Goal: Task Accomplishment & Management: Manage account settings

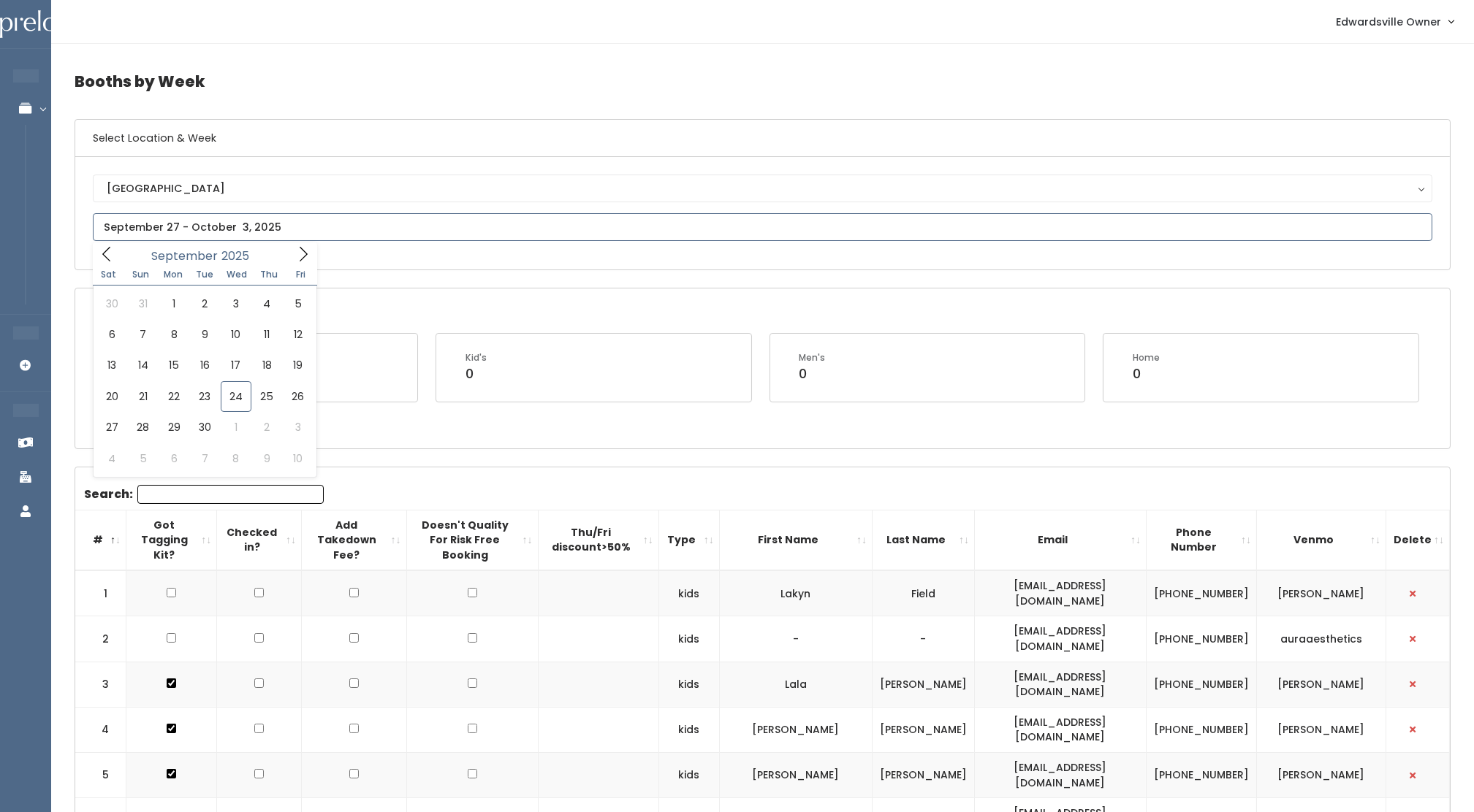
click at [211, 231] on input "text" at bounding box center [763, 227] width 1340 height 28
type input "September 27 to October 3"
click at [201, 235] on input "text" at bounding box center [763, 227] width 1340 height 28
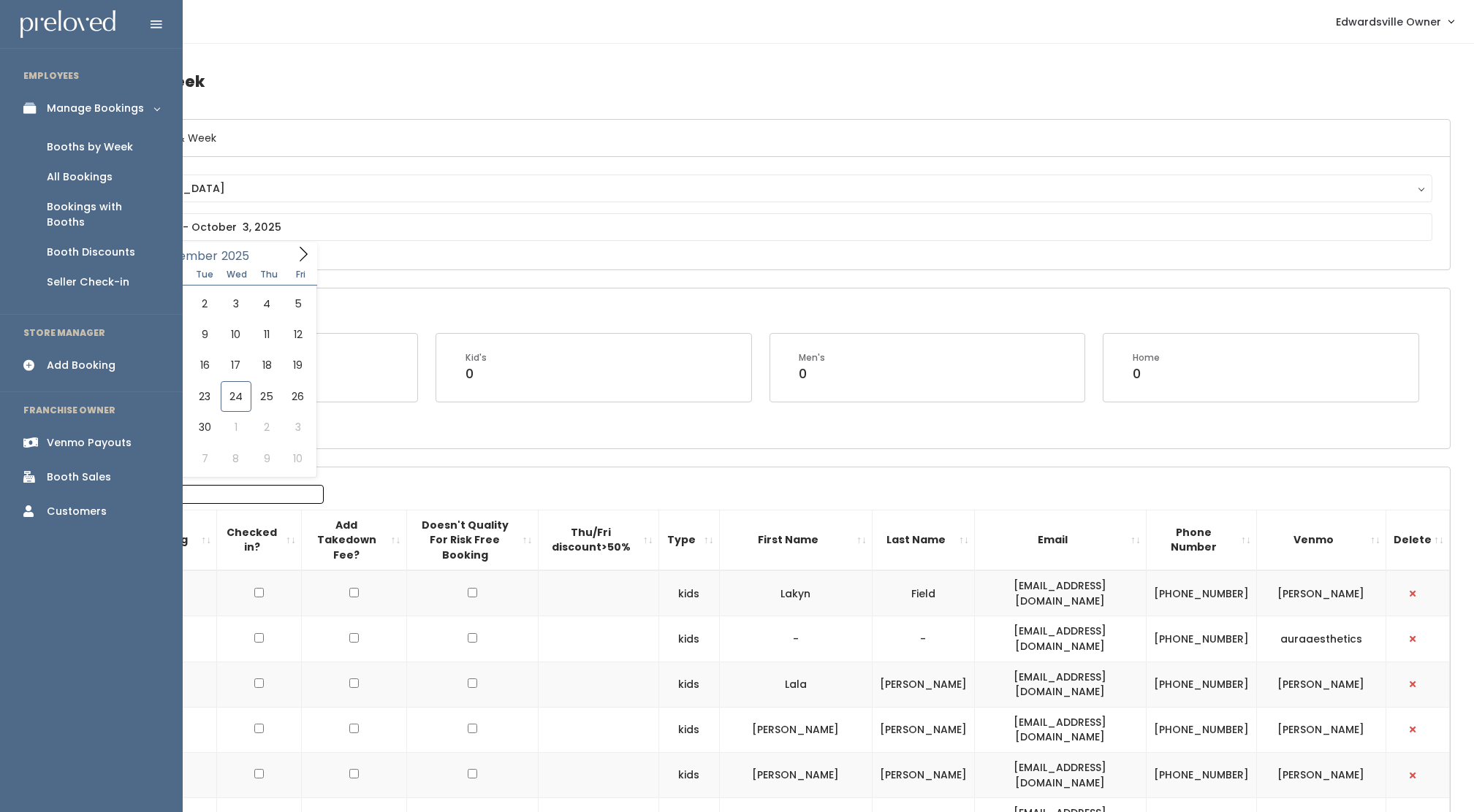
click at [72, 174] on div "All Bookings" at bounding box center [79, 177] width 65 height 16
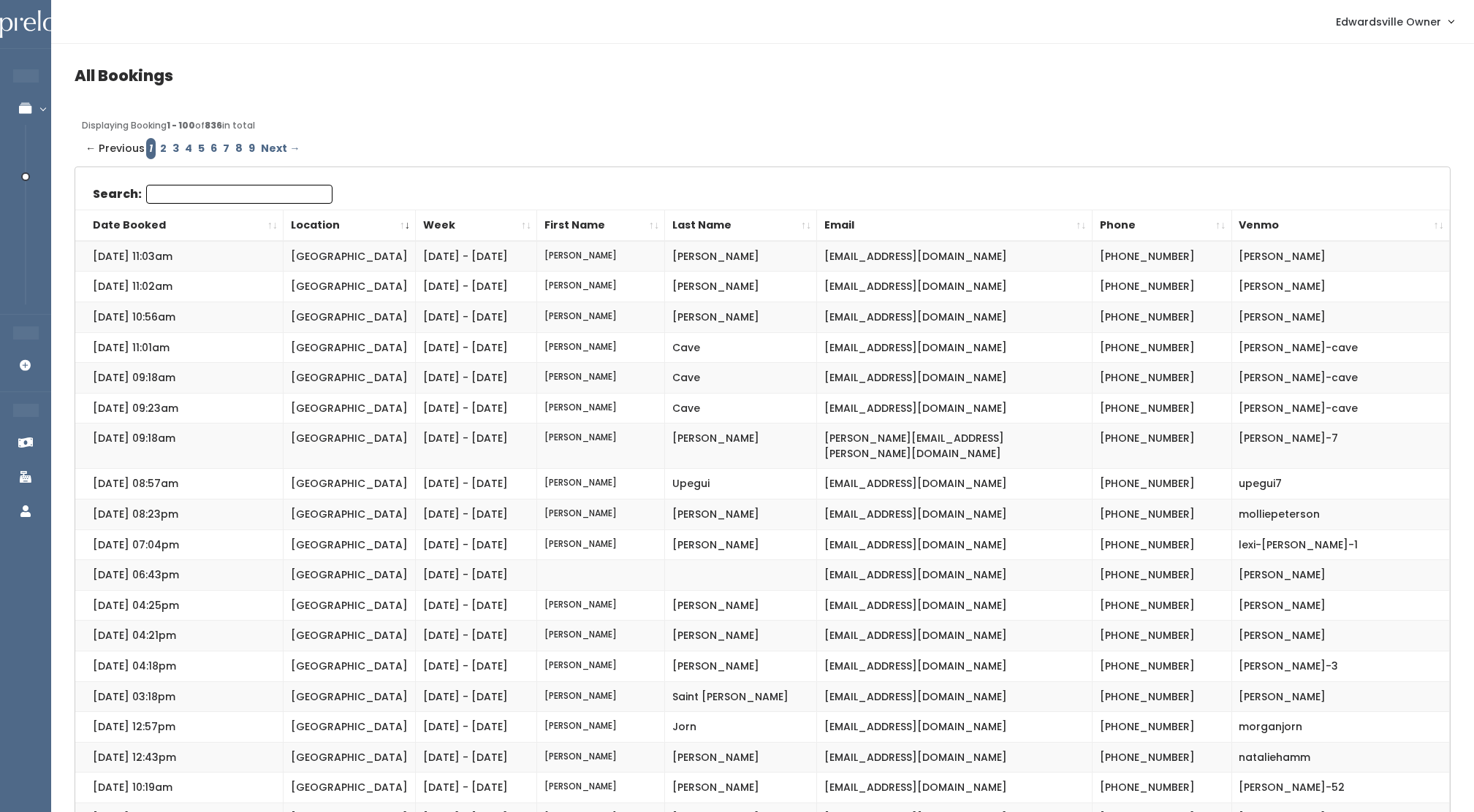
click at [139, 219] on th "Date Booked" at bounding box center [179, 225] width 208 height 31
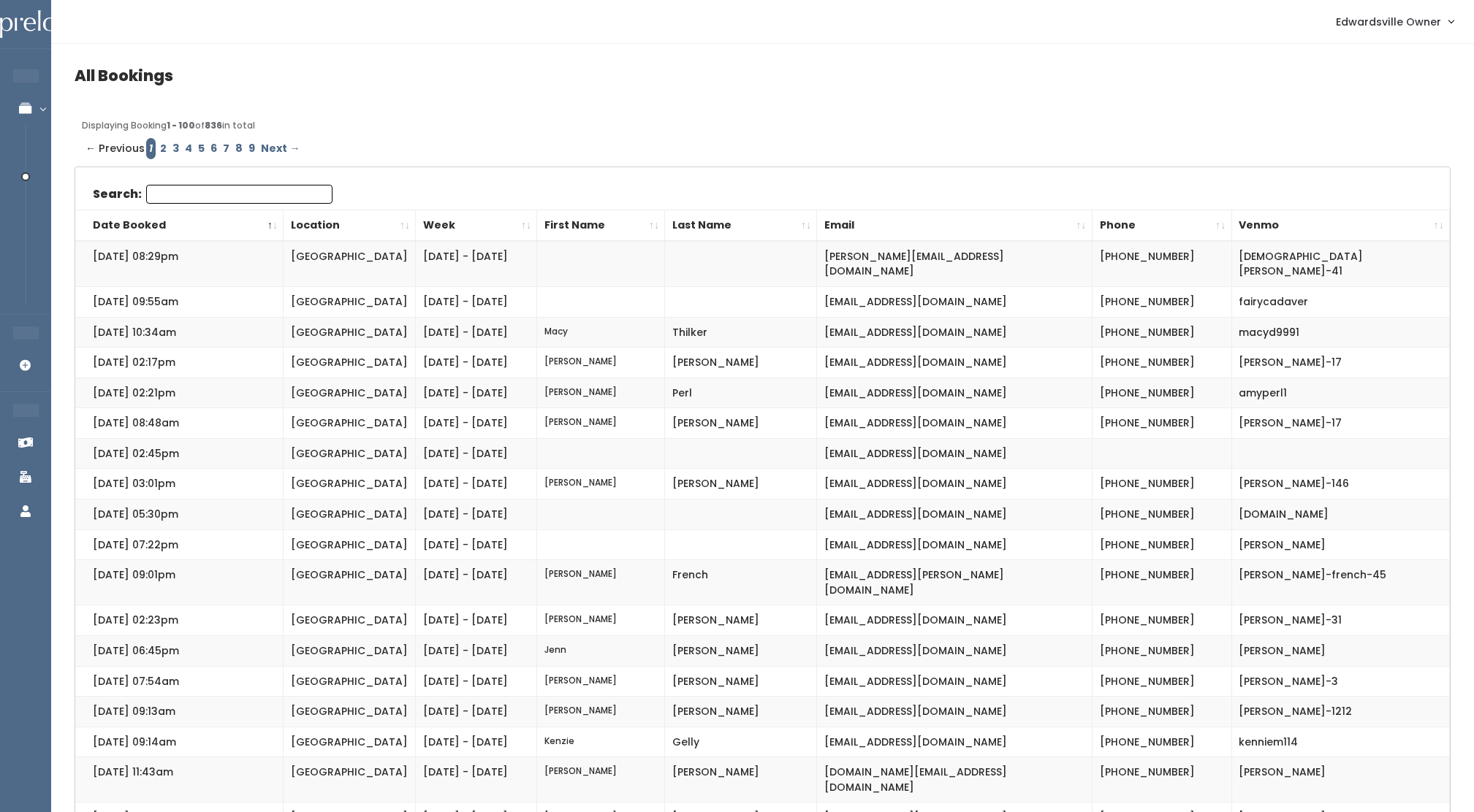
click at [158, 153] on link "2" at bounding box center [164, 148] width 13 height 21
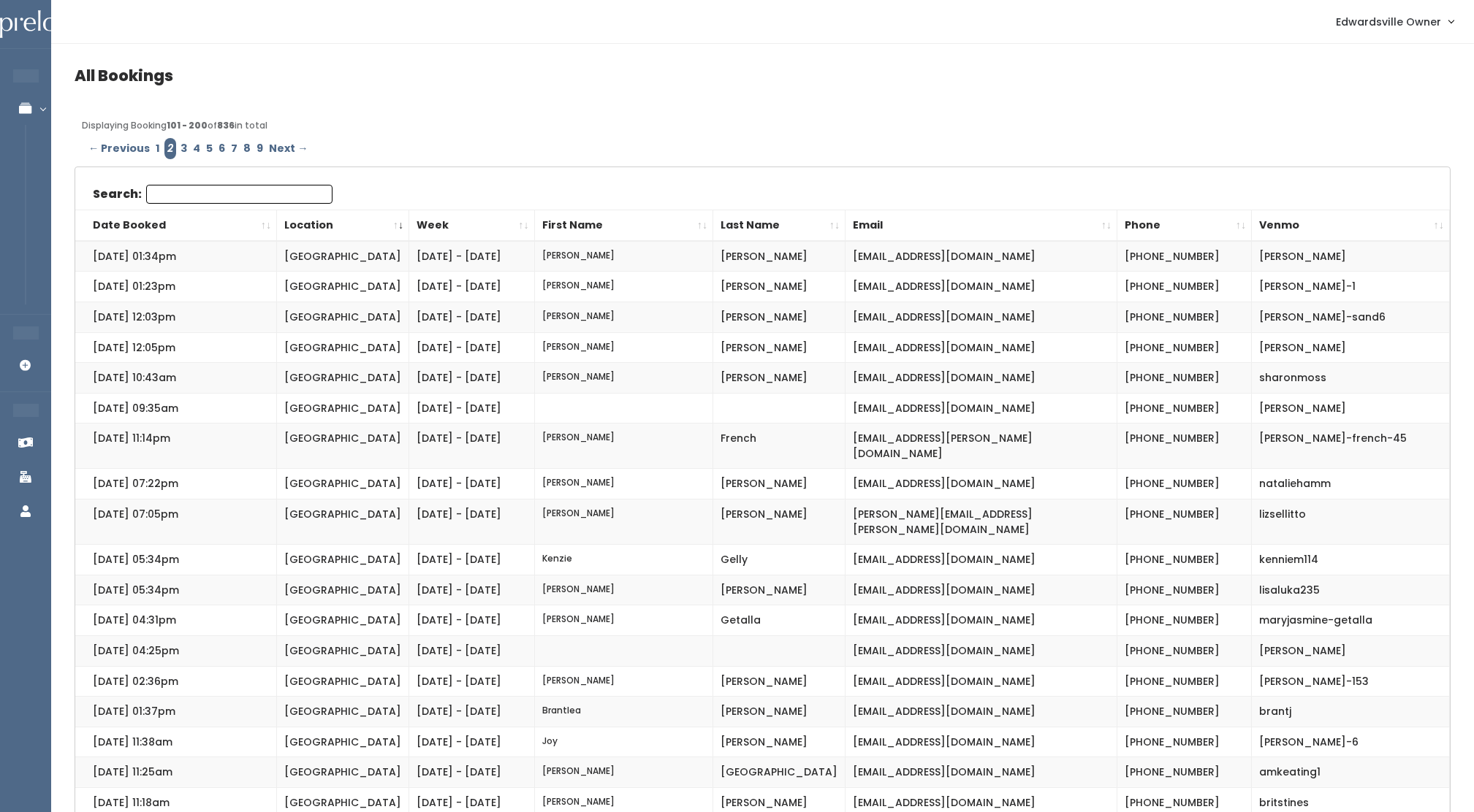
click at [139, 216] on th "Date Booked" at bounding box center [176, 225] width 202 height 31
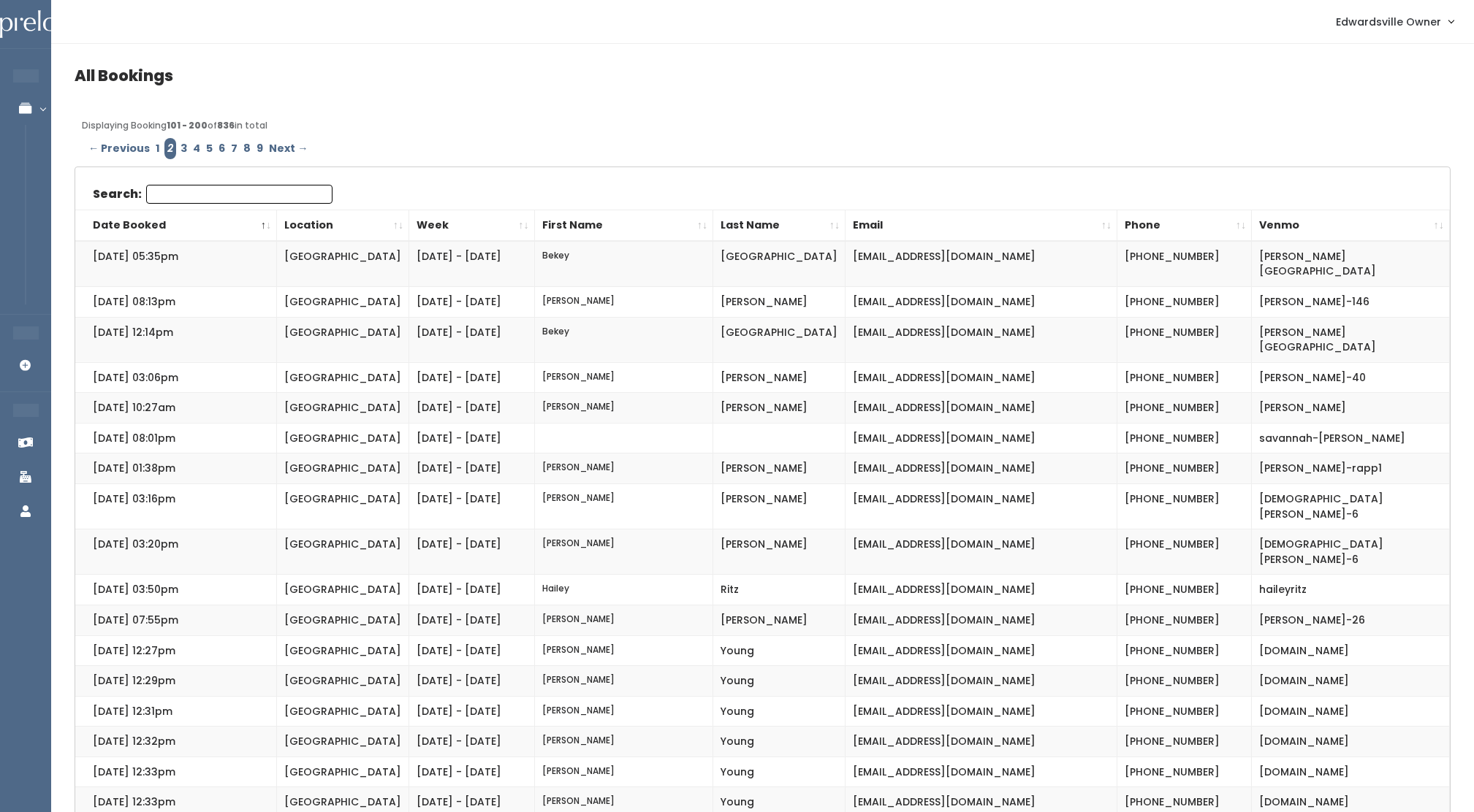
click at [183, 151] on link "3" at bounding box center [184, 148] width 13 height 21
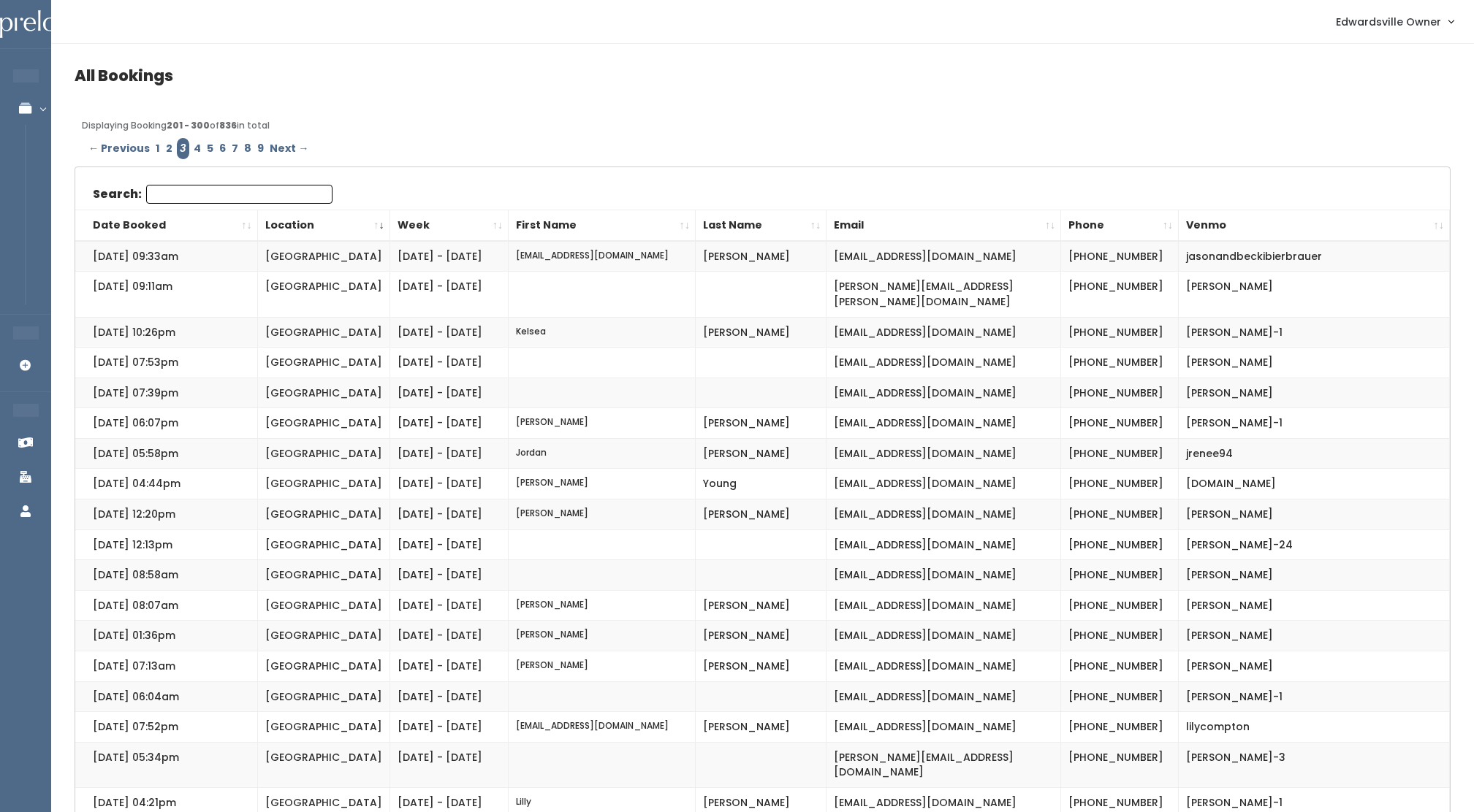
click at [127, 225] on th "Date Booked" at bounding box center [167, 225] width 182 height 31
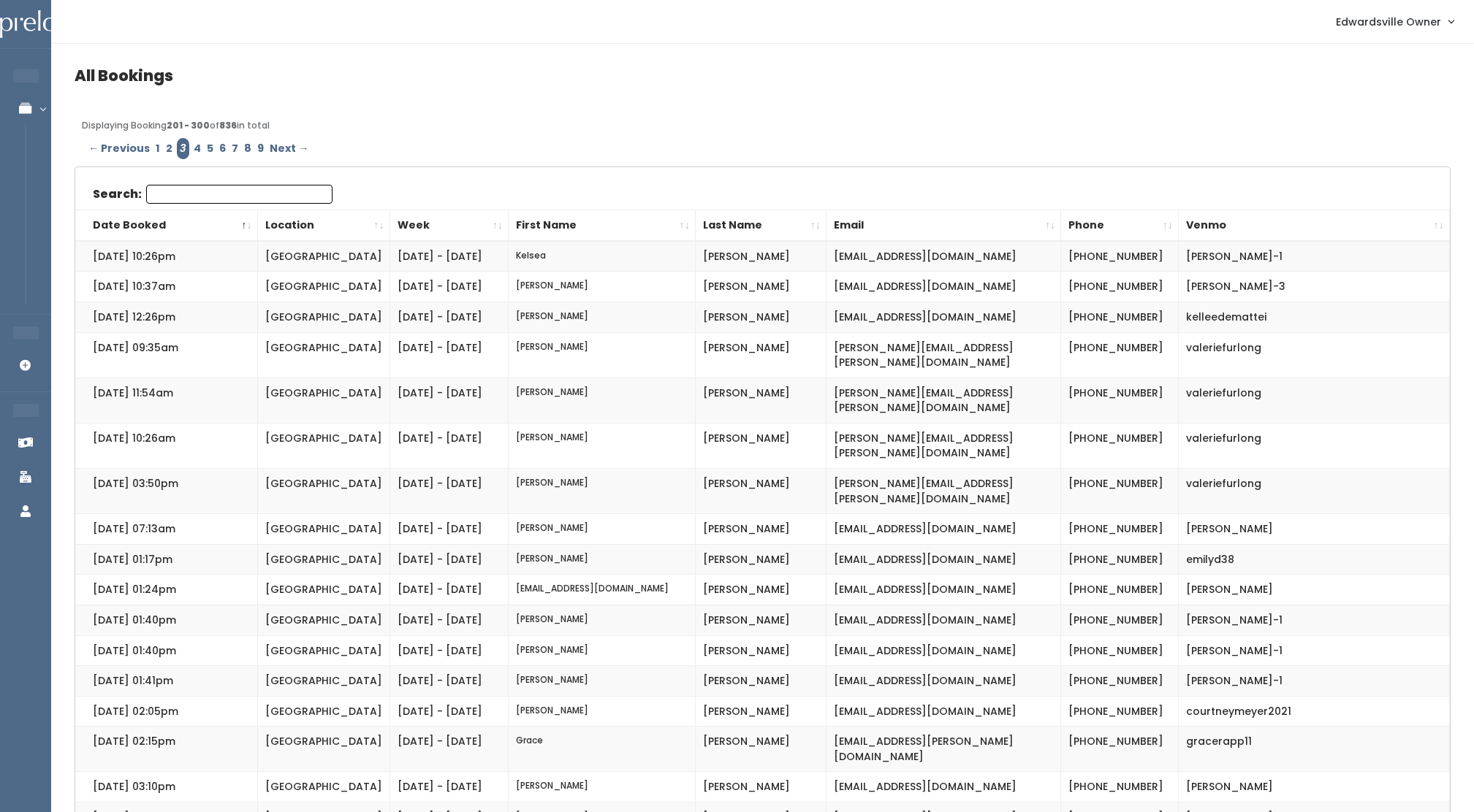
click at [190, 143] on link "4" at bounding box center [197, 148] width 13 height 21
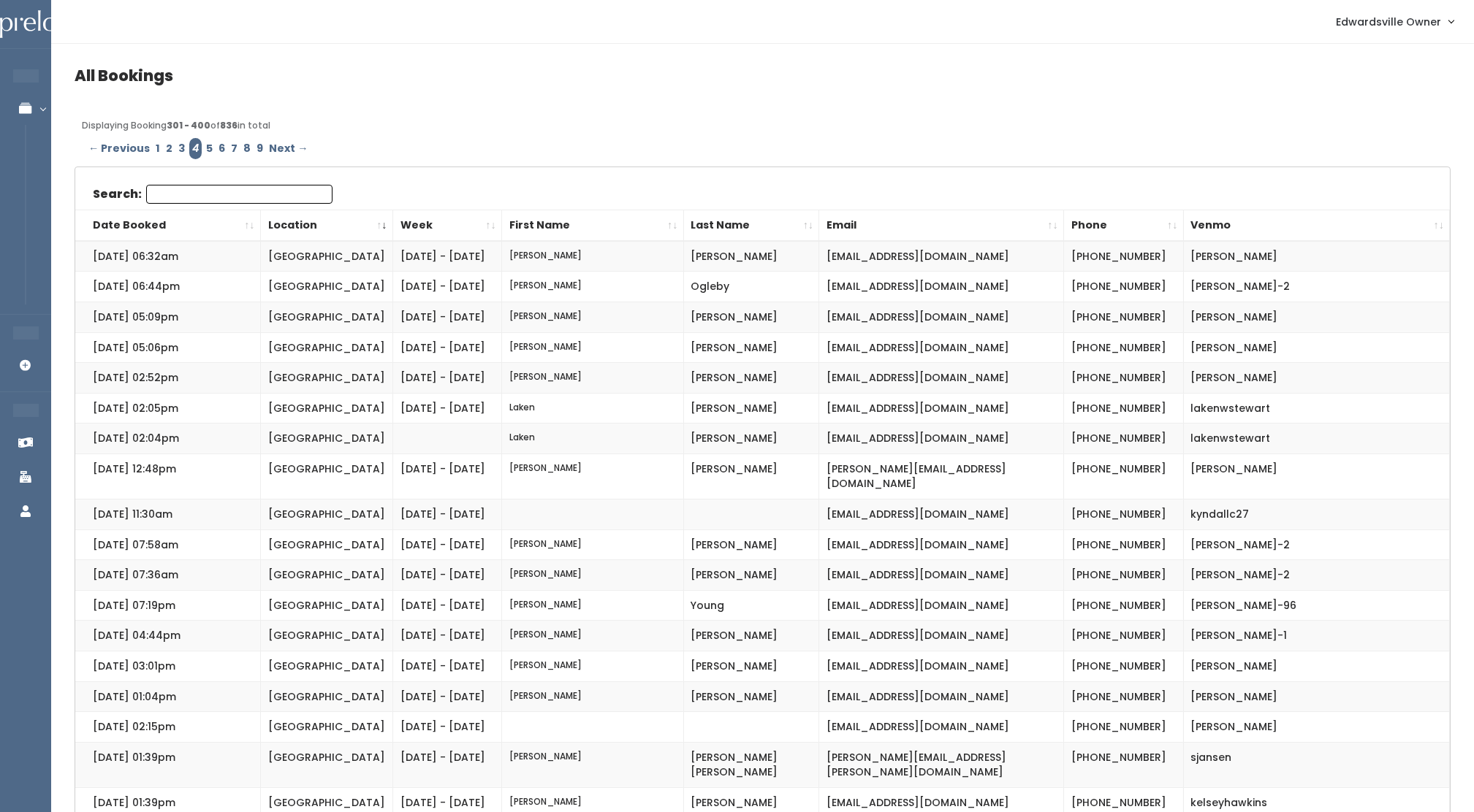
click at [145, 223] on th "Date Booked" at bounding box center [167, 225] width 185 height 31
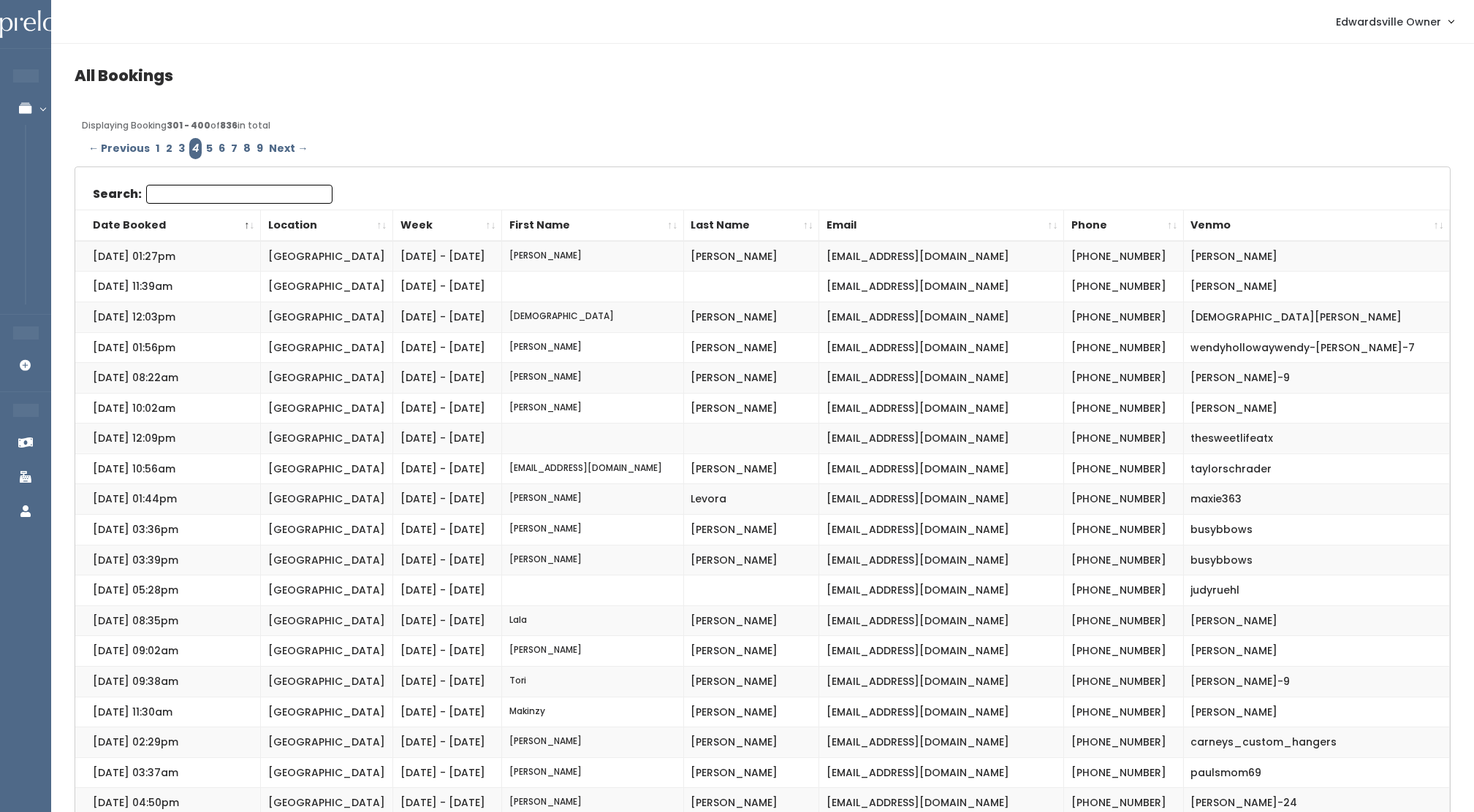
click at [203, 147] on link "5" at bounding box center [210, 148] width 13 height 21
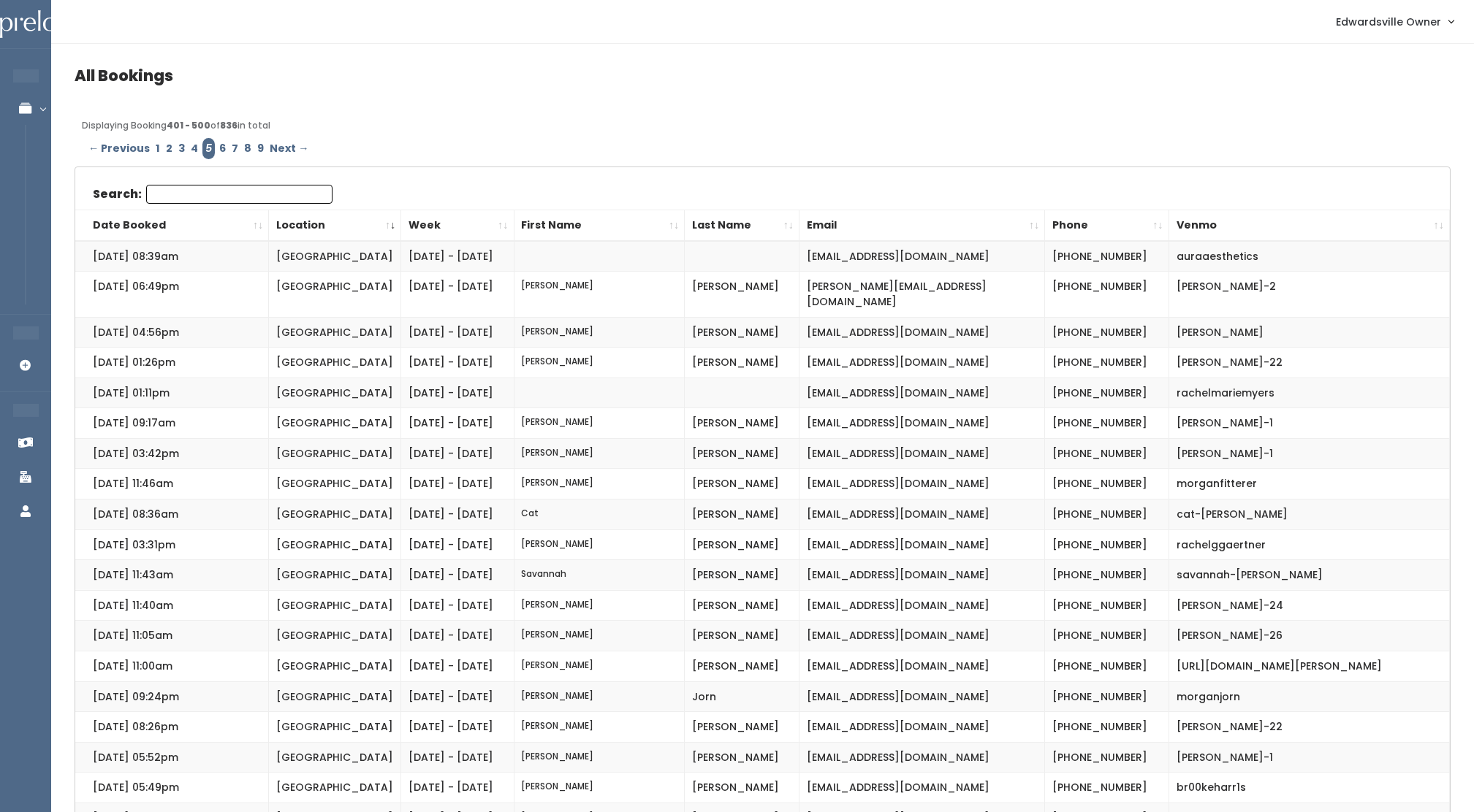
click at [112, 225] on th "Date Booked" at bounding box center [172, 225] width 194 height 31
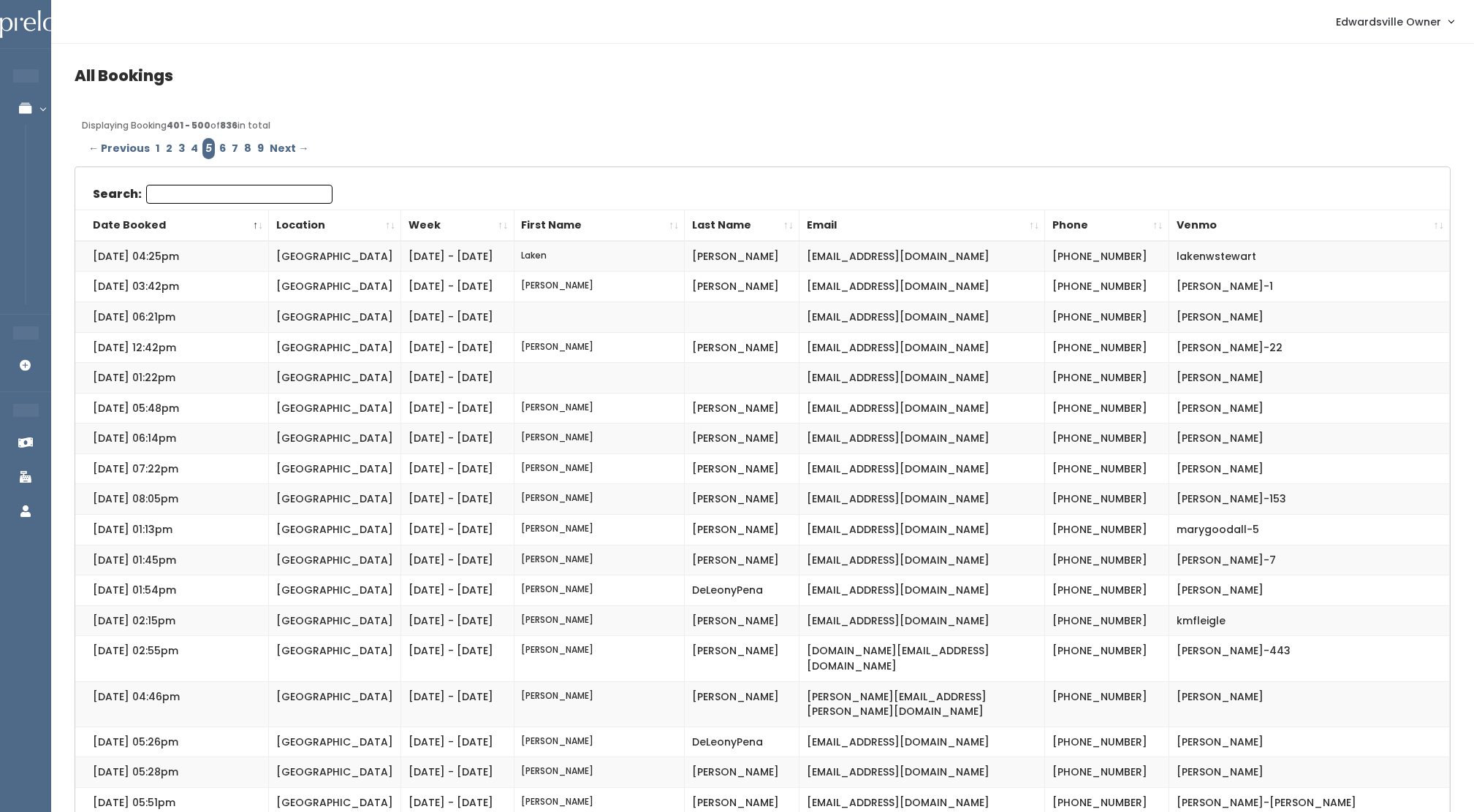
click at [218, 144] on link "6" at bounding box center [223, 148] width 13 height 21
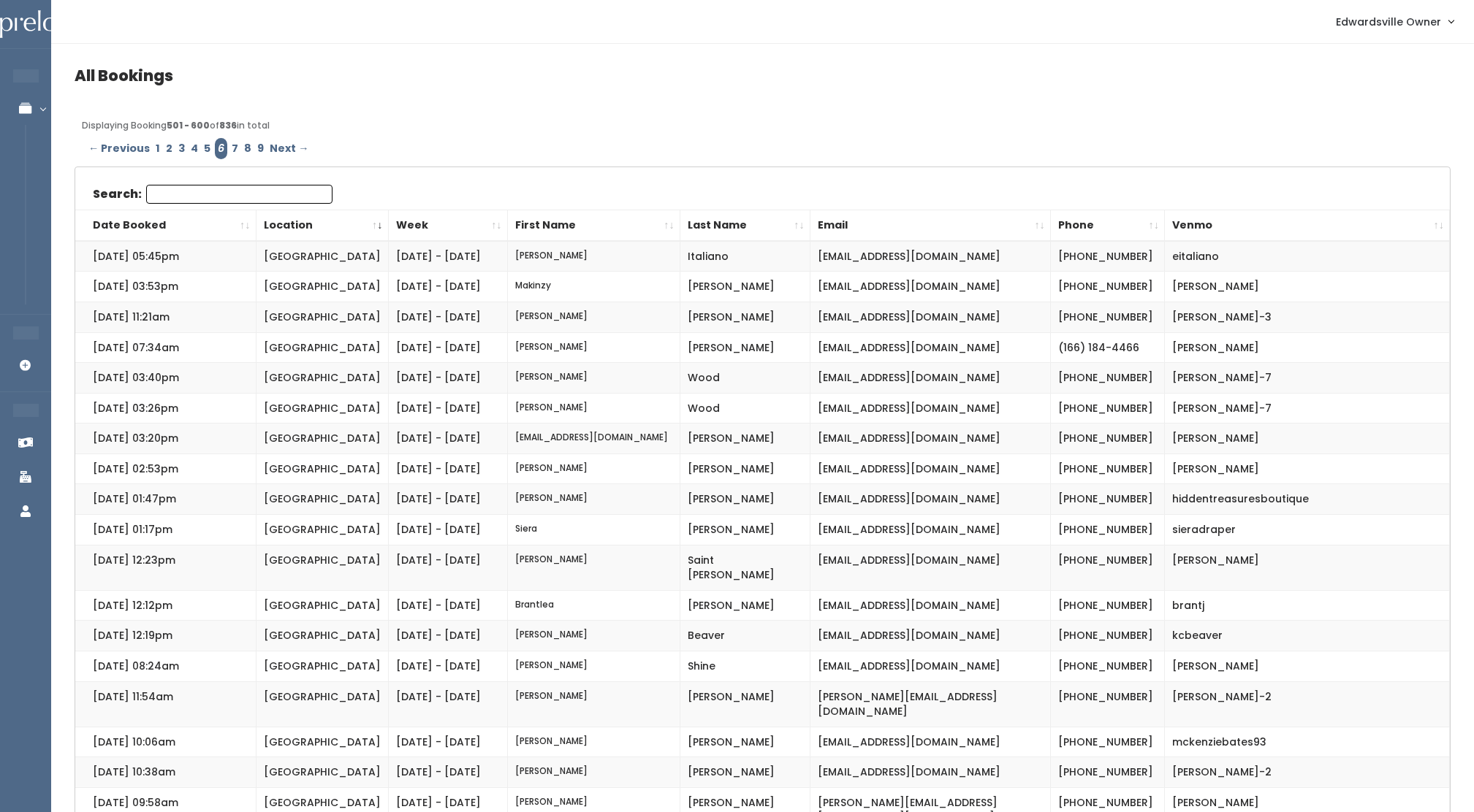
click at [132, 226] on th "Date Booked" at bounding box center [166, 225] width 180 height 31
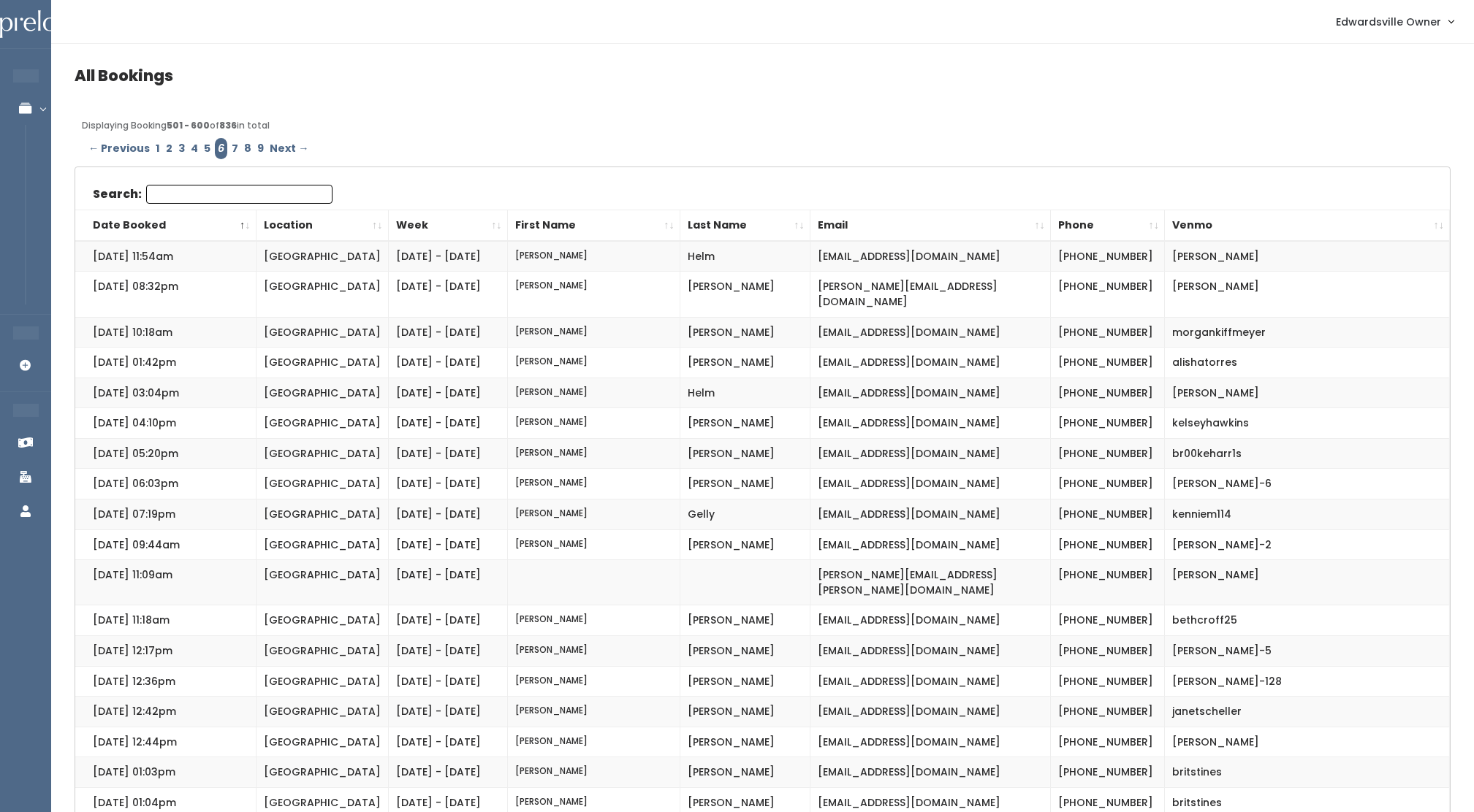
click at [229, 147] on link "7" at bounding box center [236, 148] width 13 height 21
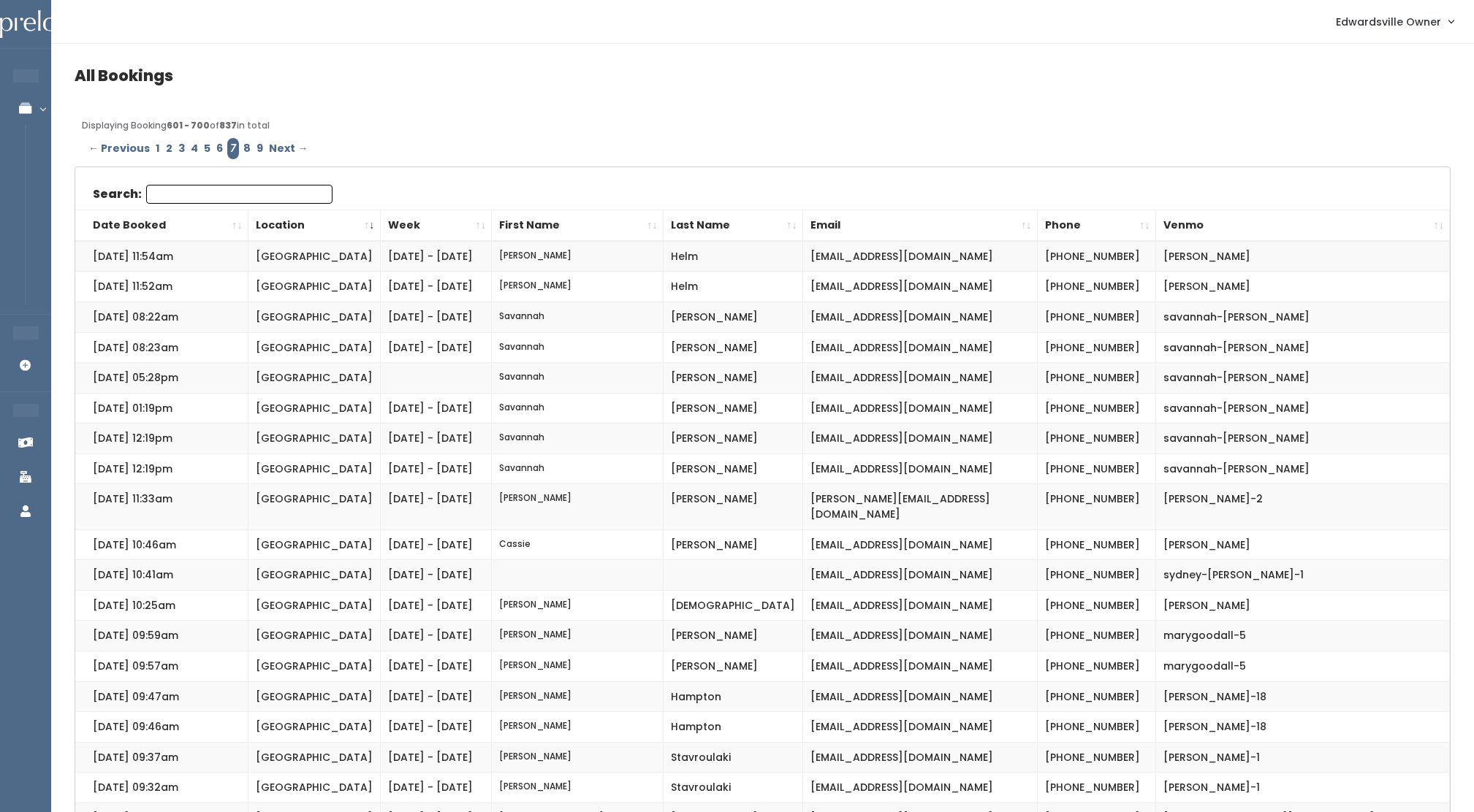
click at [112, 219] on th "Date Booked" at bounding box center [161, 225] width 172 height 31
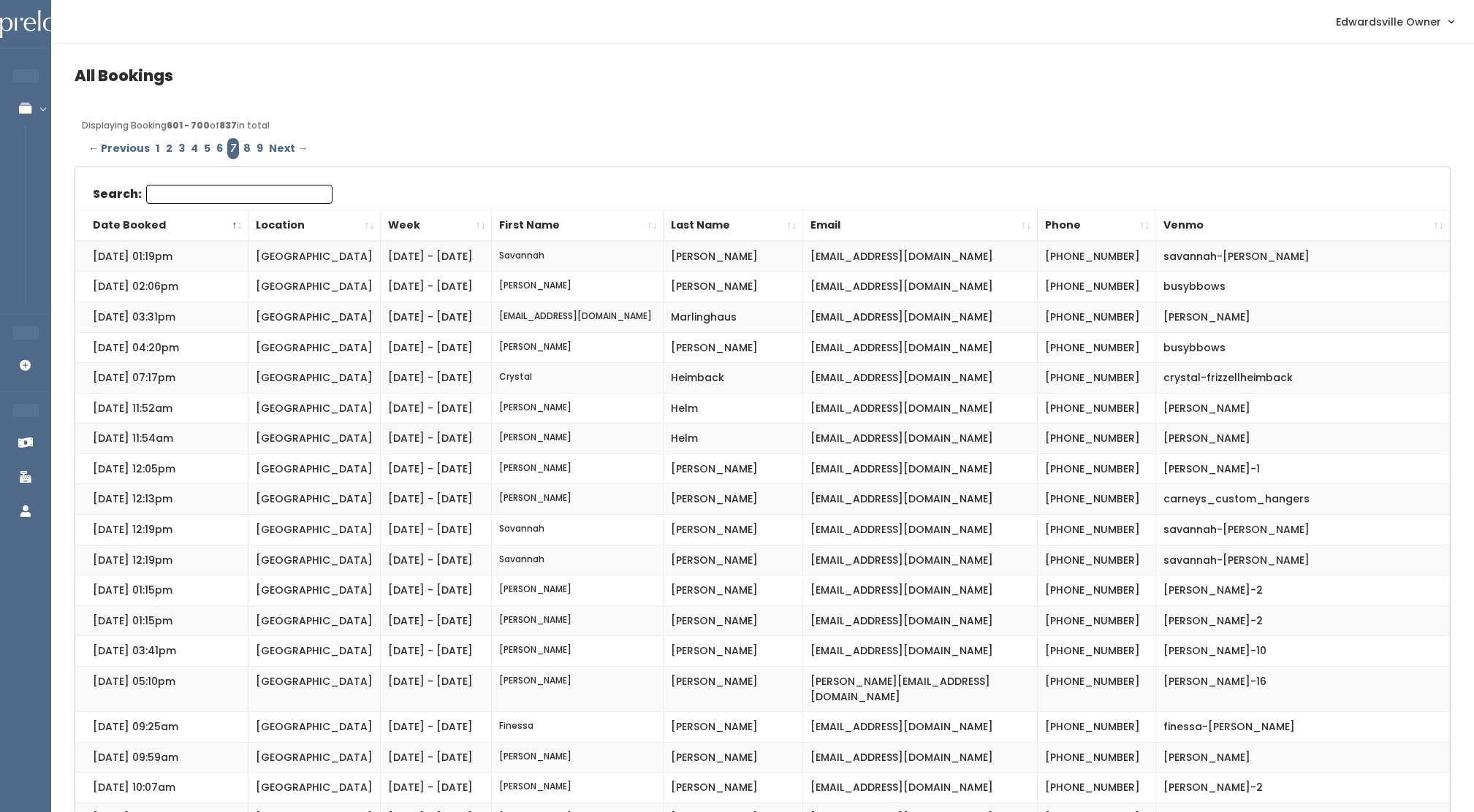
click at [176, 200] on input "Search:" at bounding box center [239, 194] width 187 height 19
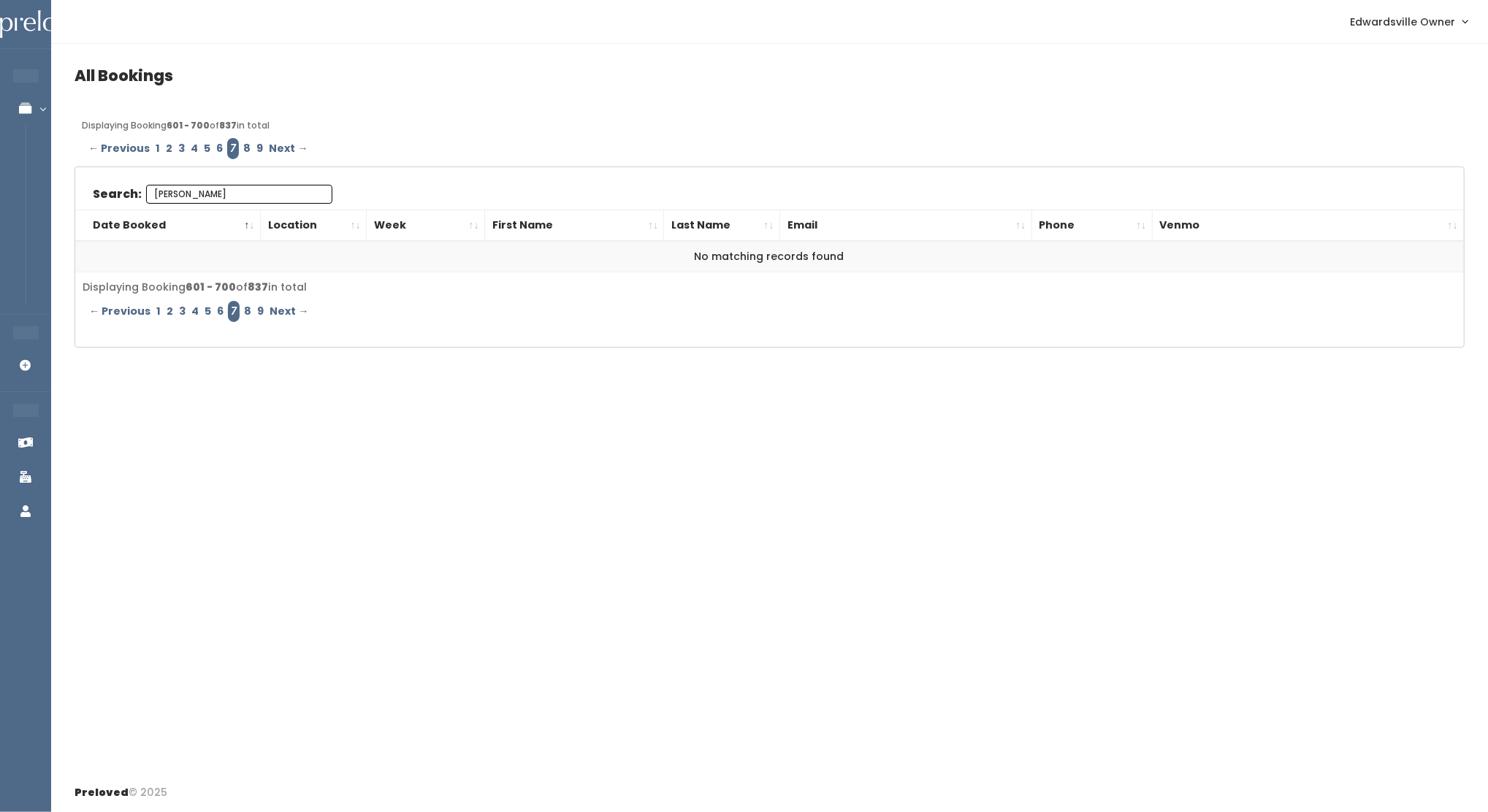
type input "mohr"
click at [240, 147] on link "8" at bounding box center [246, 148] width 13 height 21
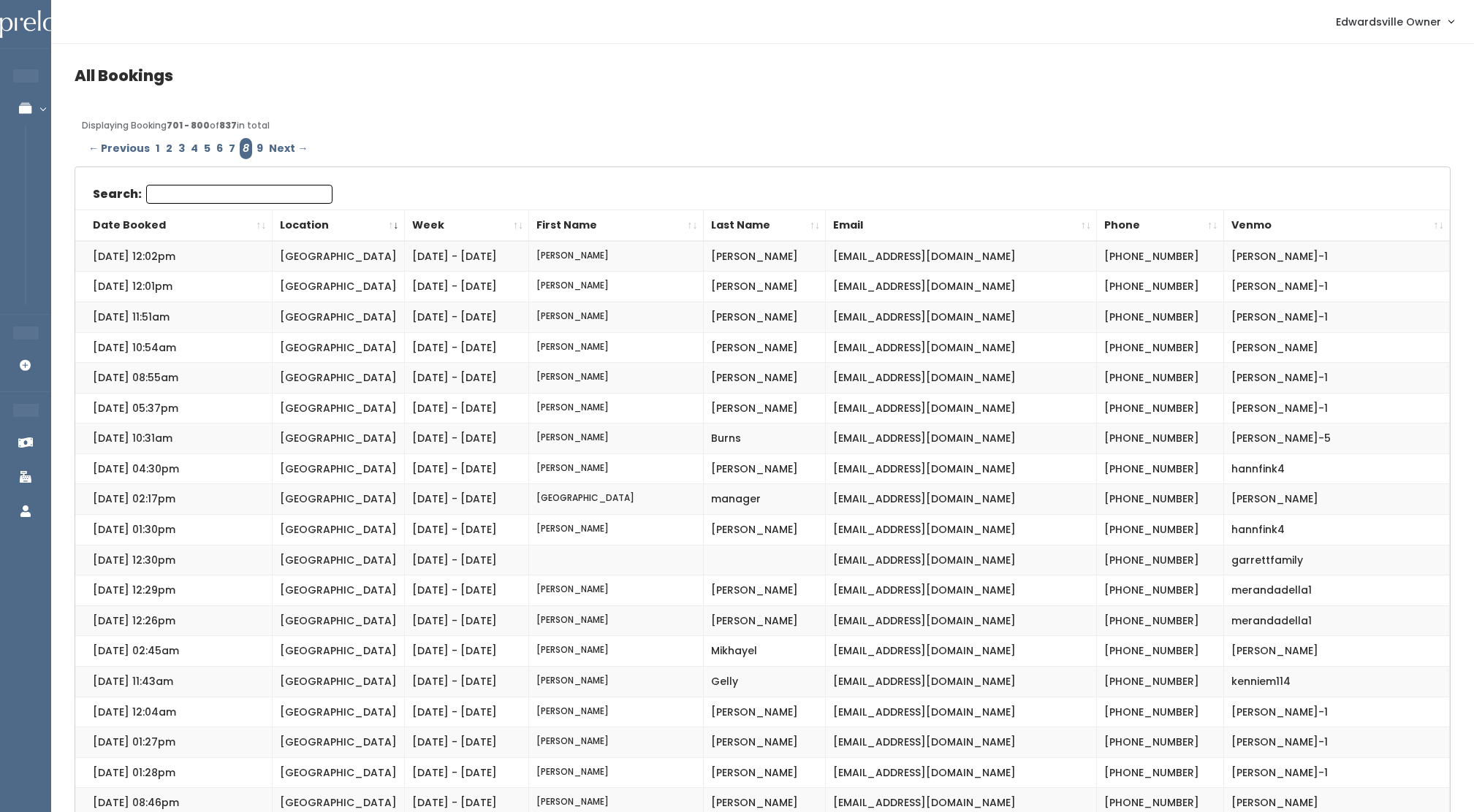
click at [124, 221] on th "Date Booked" at bounding box center [174, 225] width 197 height 31
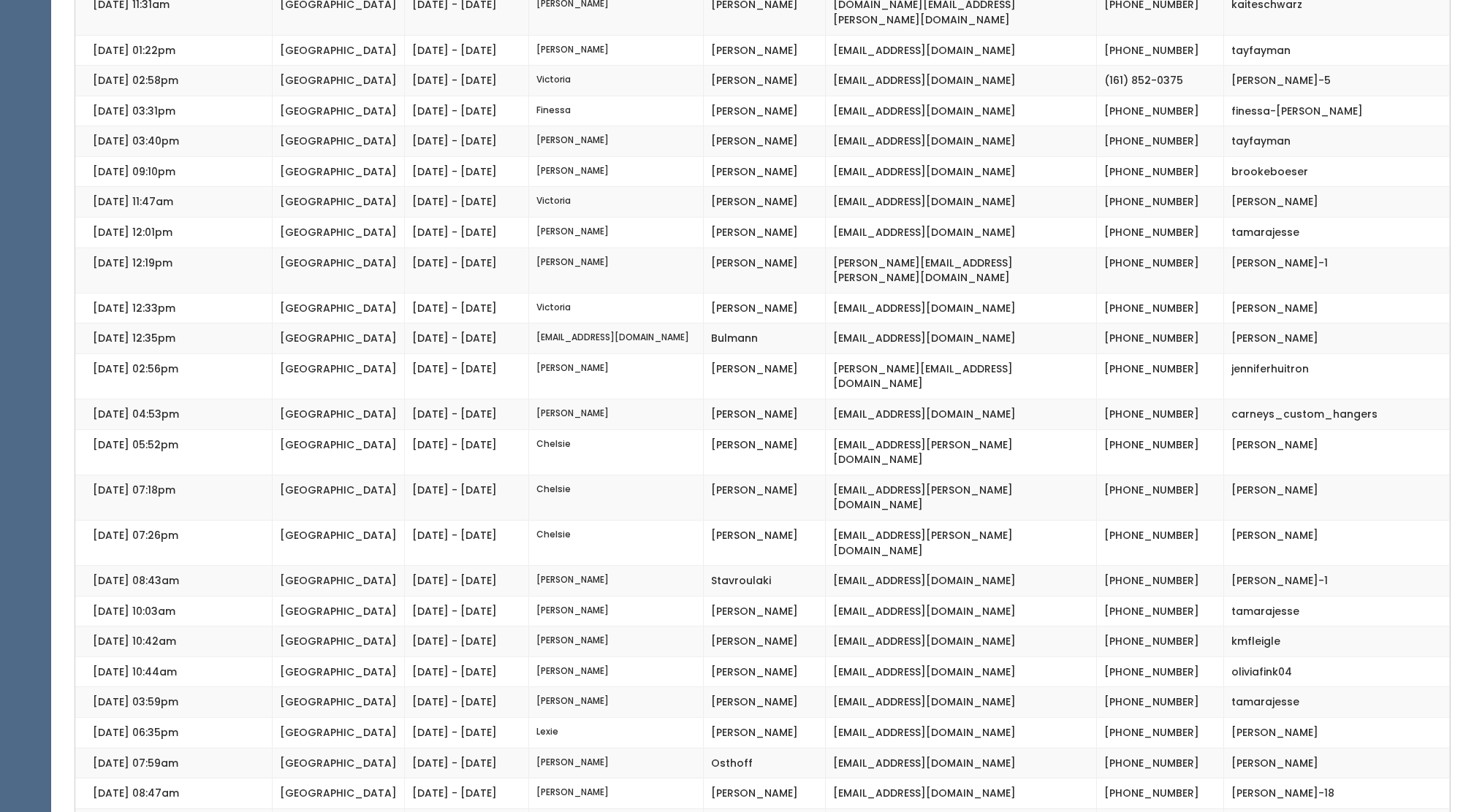
scroll to position [2632, 0]
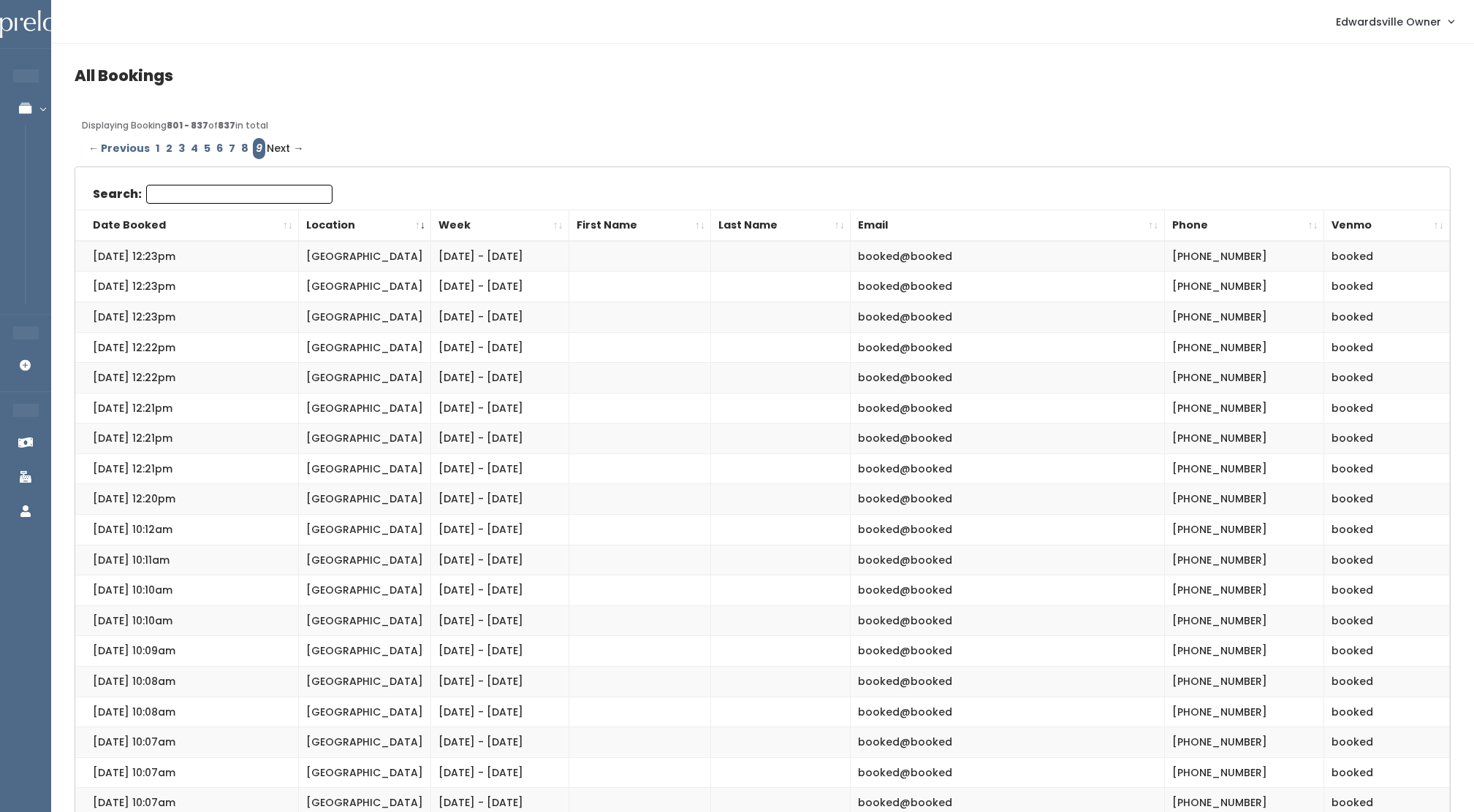
click at [135, 224] on th "Date Booked" at bounding box center [187, 225] width 224 height 31
click at [155, 147] on link "1" at bounding box center [157, 148] width 10 height 21
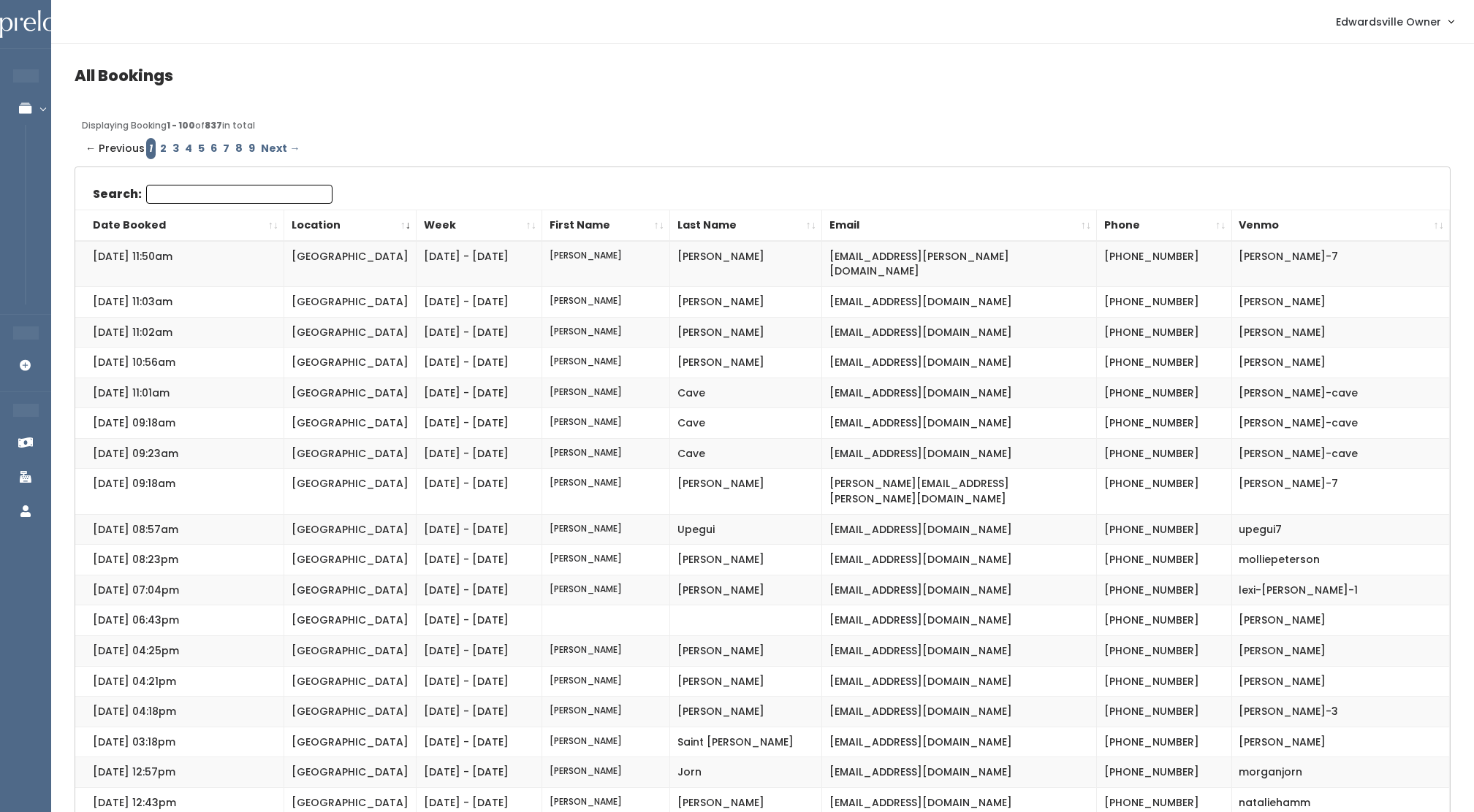
click at [706, 223] on th "Last Name" at bounding box center [745, 225] width 152 height 31
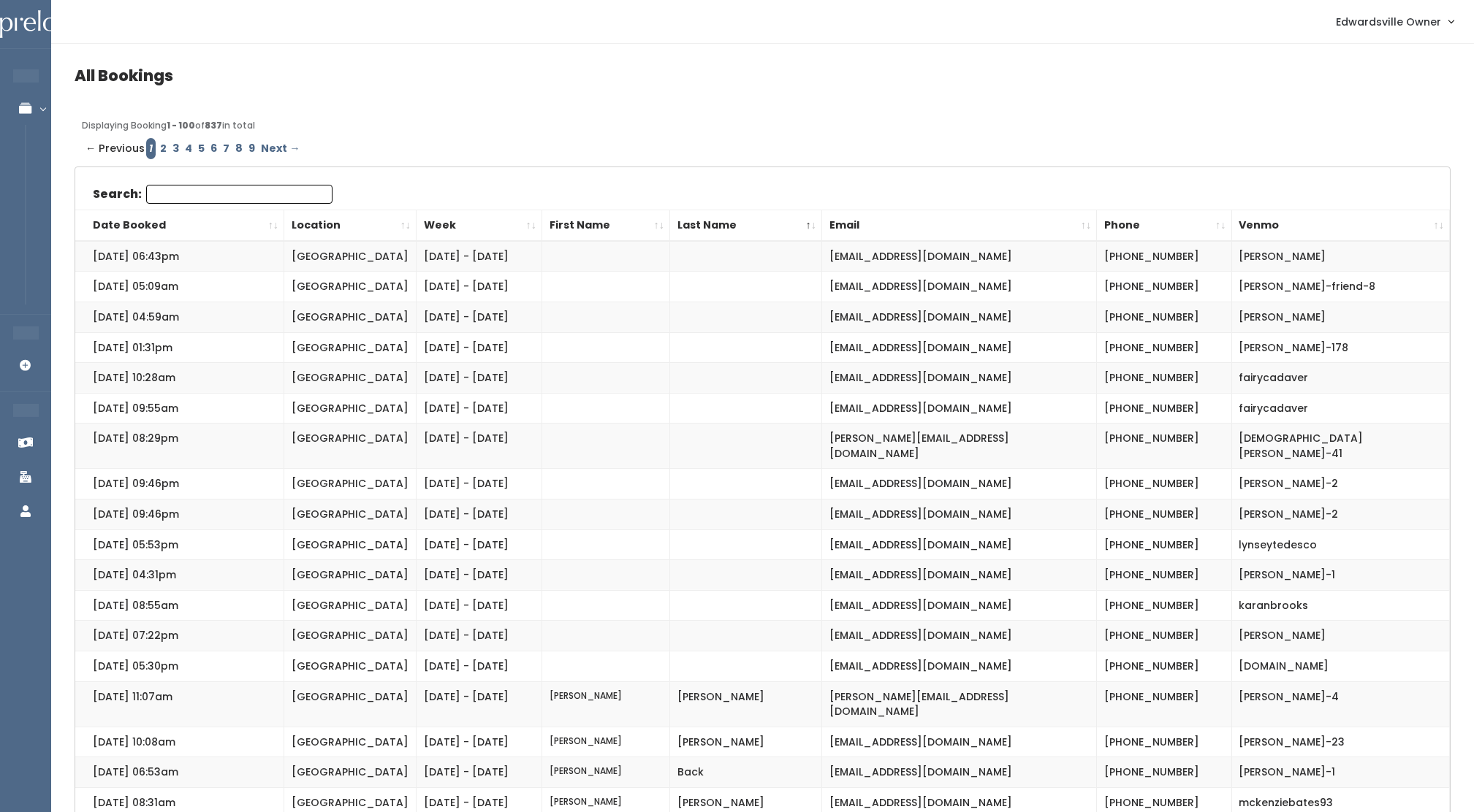
click at [582, 213] on th "First Name" at bounding box center [605, 225] width 128 height 31
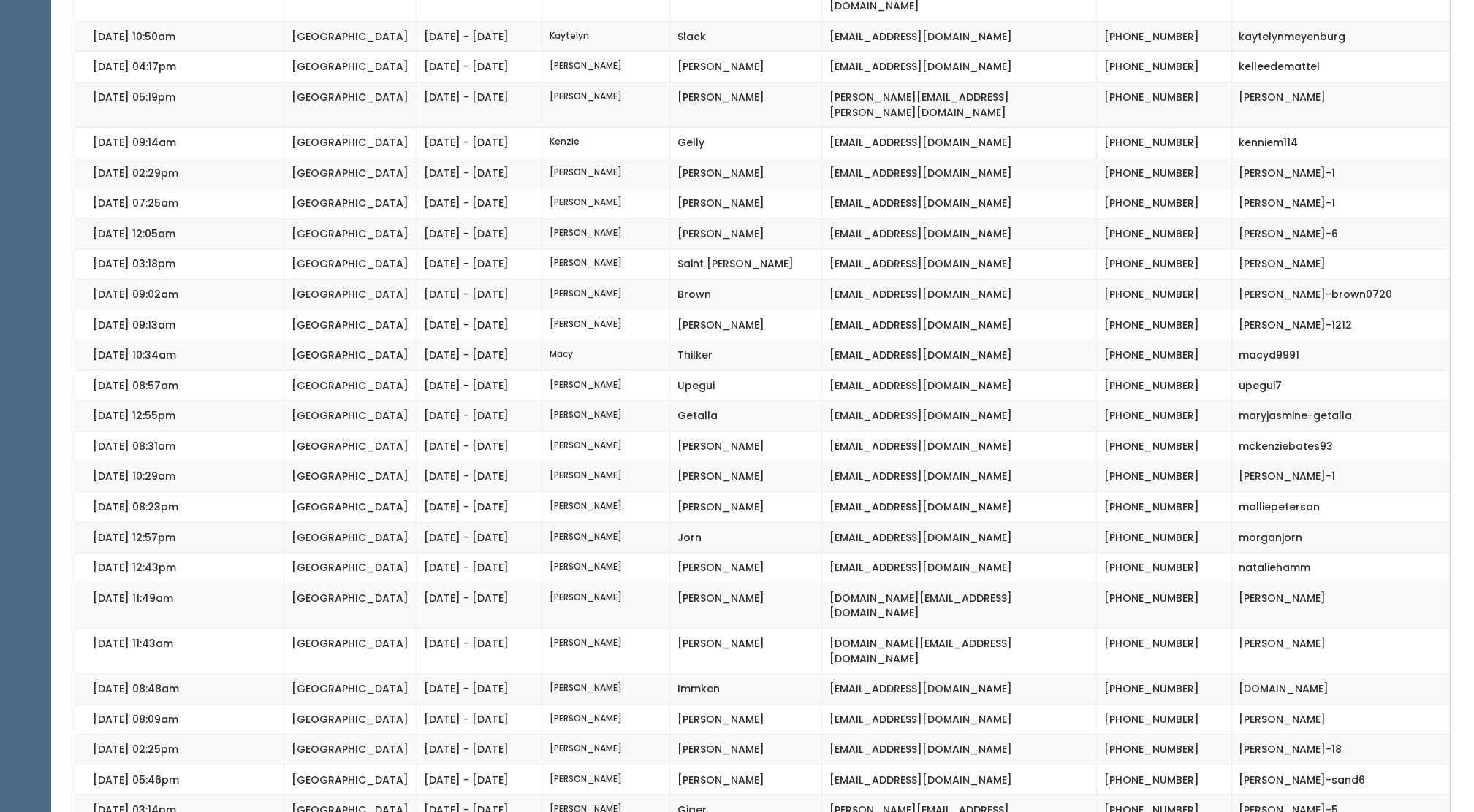
scroll to position [2358, 0]
